Goal: Information Seeking & Learning: Check status

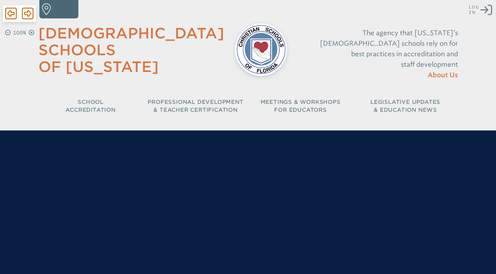
click at [483, 12] on icon "Log in or Create Account" at bounding box center [487, 10] width 12 height 12
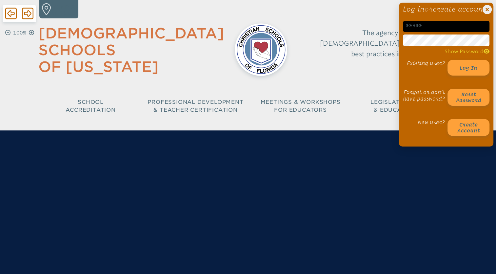
click at [454, 32] on input "email" at bounding box center [446, 26] width 87 height 11
type input "**********"
click at [443, 13] on h1 "Log in or create account" at bounding box center [446, 9] width 87 height 8
click at [351, 70] on div "Christian Schools of Florida The agency that Florida’s Christian schools rely o…" at bounding box center [248, 60] width 420 height 121
click at [479, 75] on button "Log in" at bounding box center [469, 68] width 42 height 16
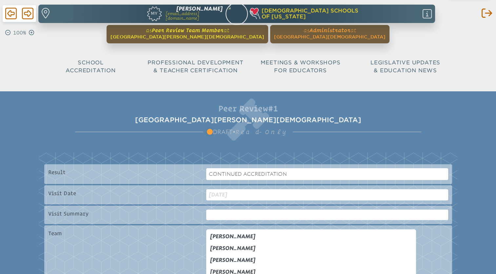
click at [199, 37] on span "[GEOGRAPHIC_DATA][PERSON_NAME][DEMOGRAPHIC_DATA]" at bounding box center [188, 36] width 154 height 5
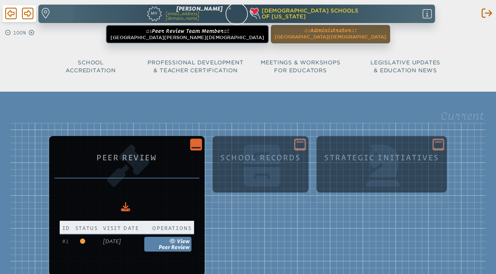
click at [201, 141] on icon "Close Console" at bounding box center [196, 143] width 9 height 9
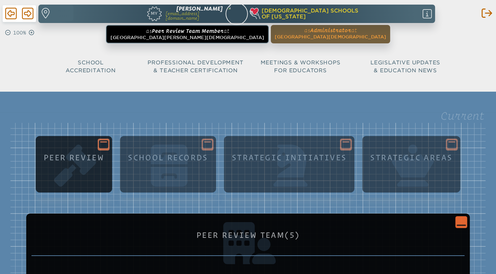
click at [102, 146] on icon at bounding box center [103, 144] width 9 height 8
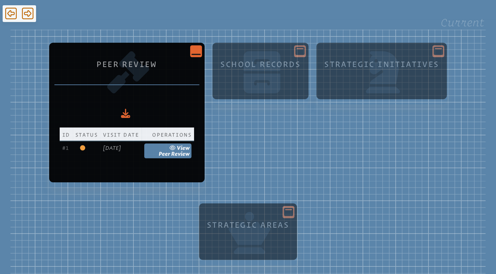
scroll to position [94, 0]
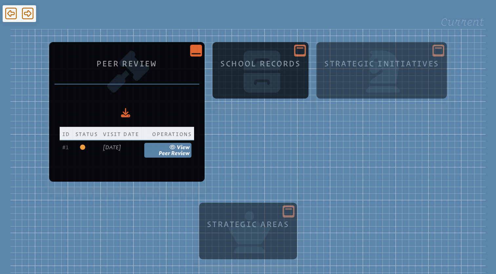
click at [305, 51] on icon at bounding box center [300, 50] width 9 height 8
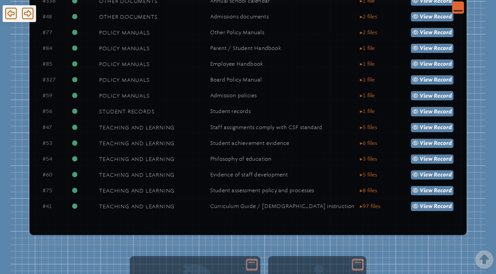
scroll to position [938, 0]
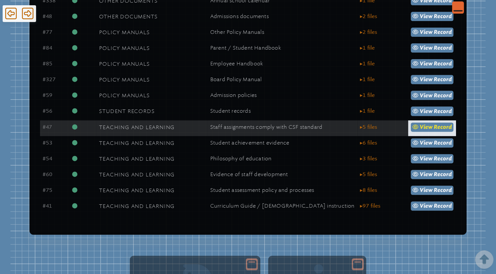
click at [429, 129] on span "view" at bounding box center [426, 127] width 13 height 6
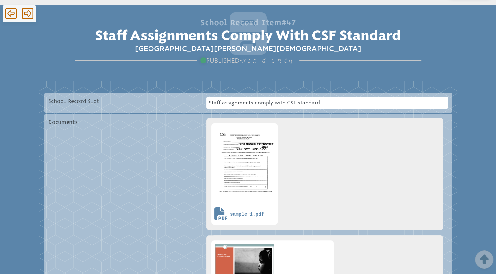
scroll to position [85, 0]
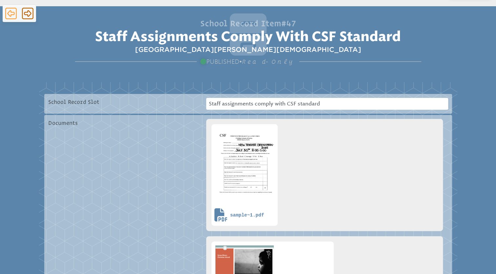
click at [8, 15] on icon at bounding box center [10, 13] width 11 height 13
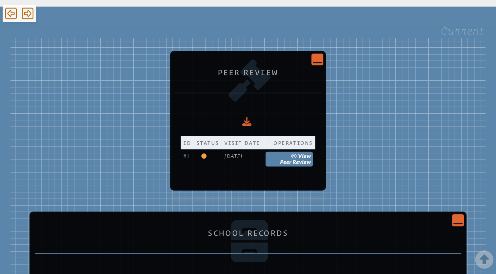
scroll to position [938, 0]
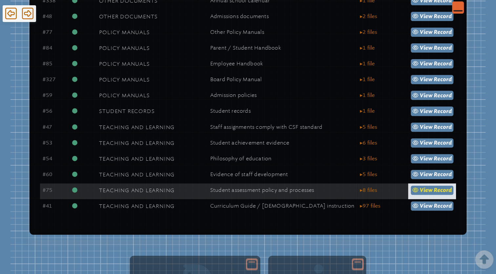
click at [438, 192] on span "Record" at bounding box center [443, 190] width 18 height 6
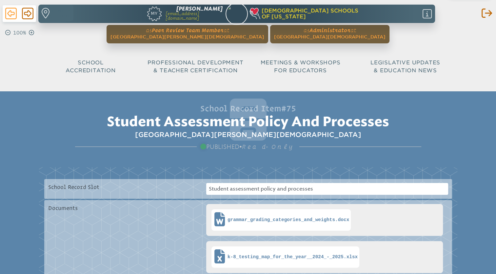
click at [10, 9] on icon at bounding box center [10, 13] width 11 height 13
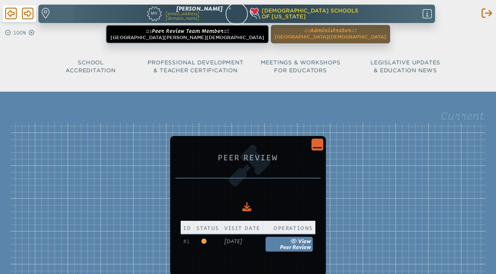
scroll to position [938, 0]
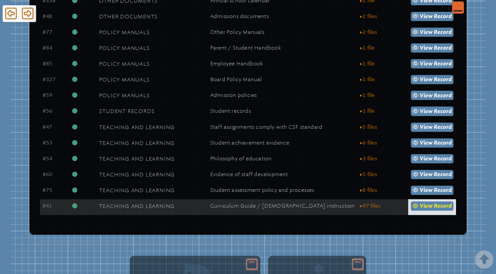
click at [415, 208] on icon at bounding box center [416, 205] width 6 height 5
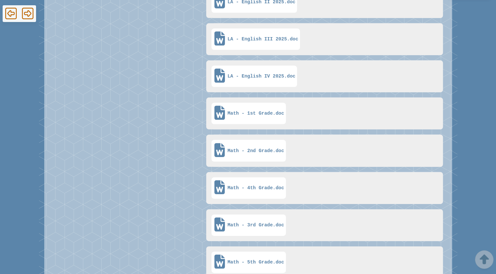
scroll to position [1979, 0]
click at [9, 10] on icon at bounding box center [10, 13] width 11 height 13
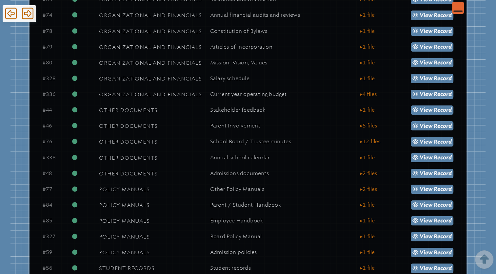
scroll to position [781, 0]
